Goal: Task Accomplishment & Management: Manage account settings

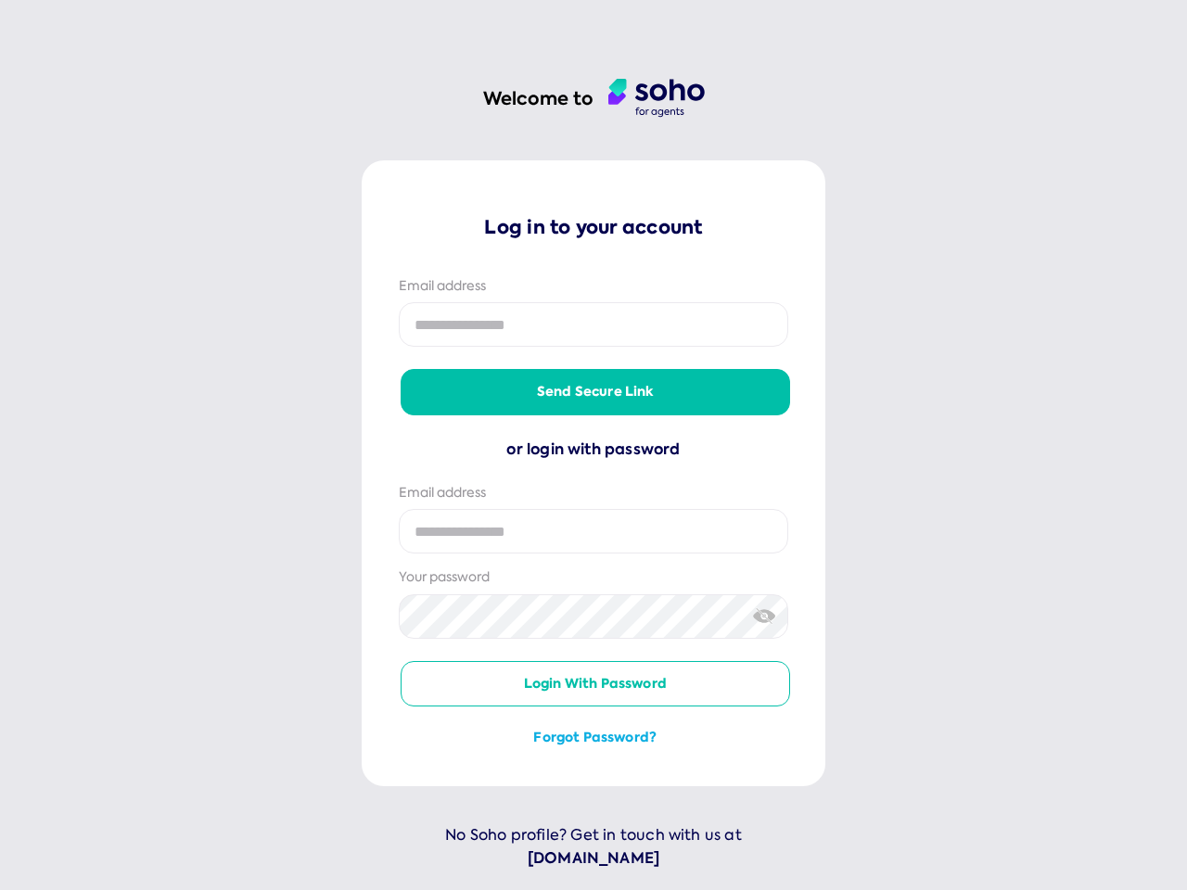
click at [593, 445] on div "or login with password" at bounding box center [593, 450] width 389 height 24
click at [591, 392] on button "Send secure link" at bounding box center [594, 391] width 389 height 44
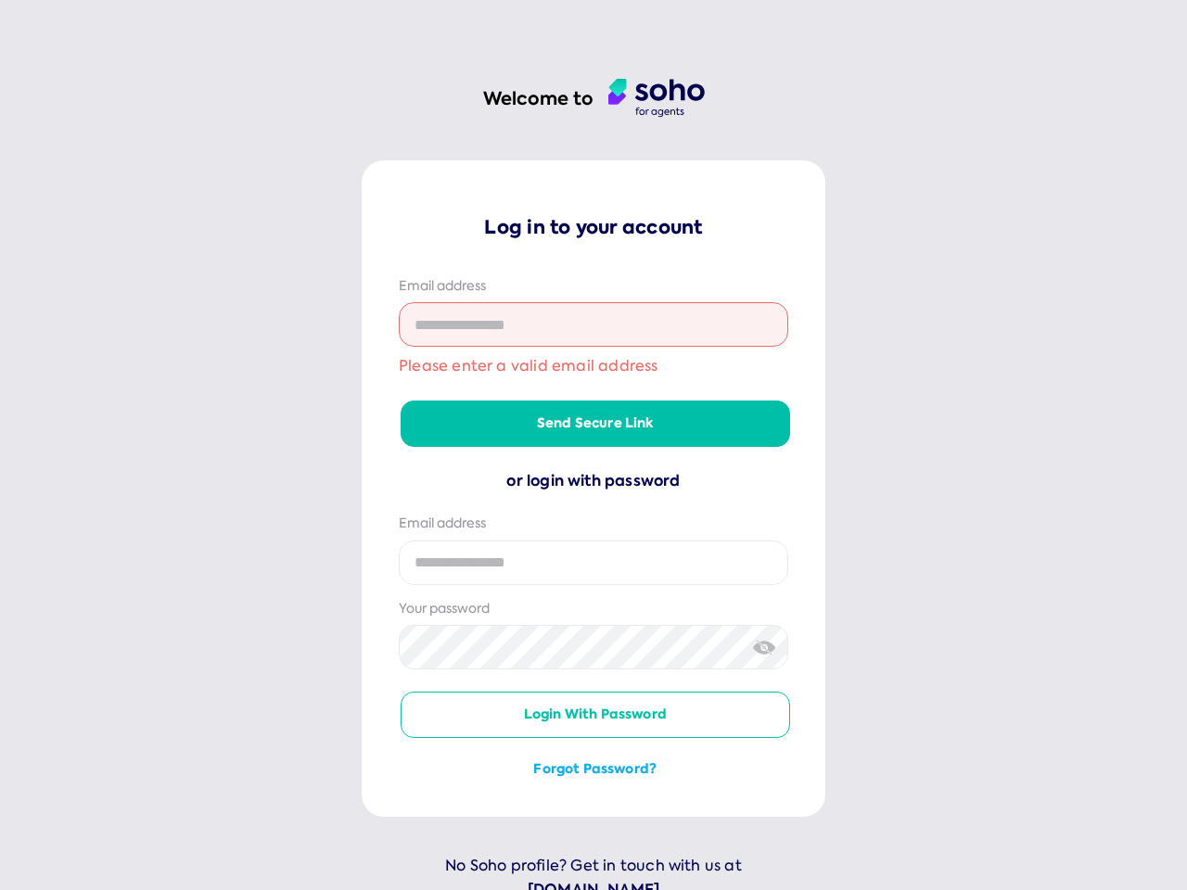
click at [760, 616] on div "Your password" at bounding box center [593, 609] width 389 height 19
click at [591, 684] on div "Log in to your account Email address Please enter a valid email address Send se…" at bounding box center [593, 496] width 389 height 565
click at [591, 738] on div "Log in to your account Email address Please enter a valid email address Send se…" at bounding box center [593, 496] width 389 height 565
